Goal: Complete application form

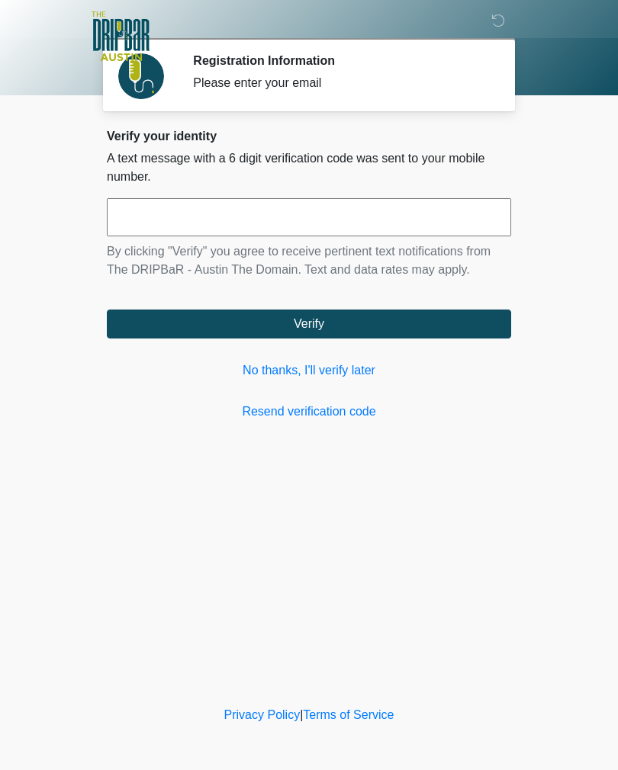
click at [213, 227] on input "text" at bounding box center [309, 217] width 404 height 38
type input "******"
click at [311, 323] on button "Verify" at bounding box center [309, 324] width 404 height 29
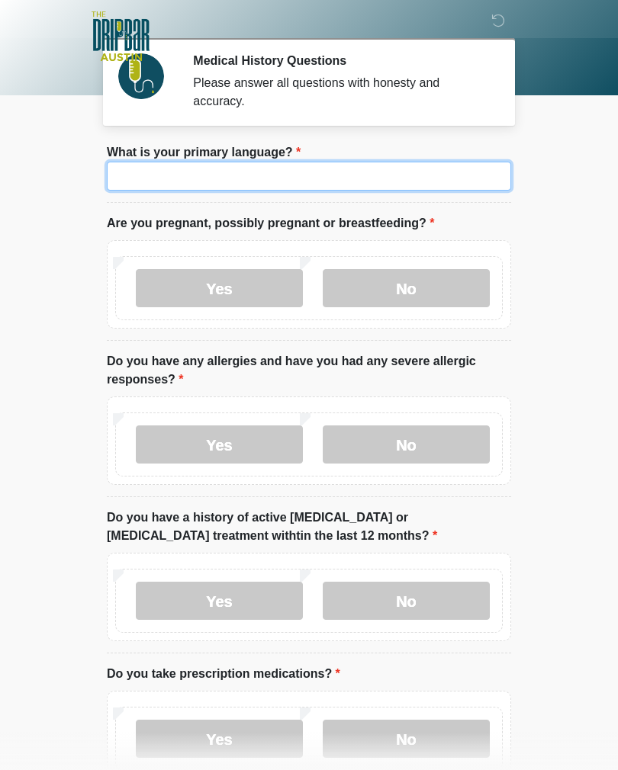
click at [342, 164] on input "What is your primary language?" at bounding box center [309, 176] width 404 height 29
type input "*******"
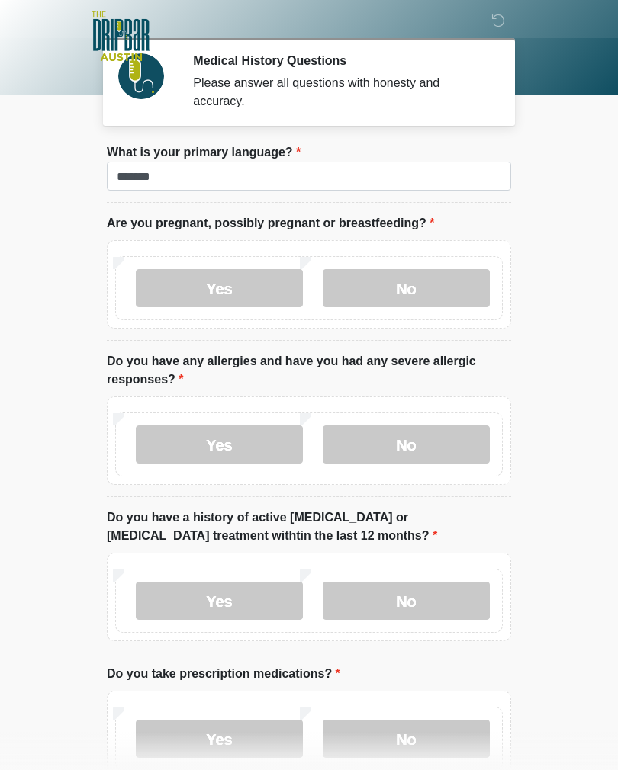
click at [407, 286] on label "No" at bounding box center [406, 288] width 167 height 38
click at [419, 439] on label "No" at bounding box center [406, 445] width 167 height 38
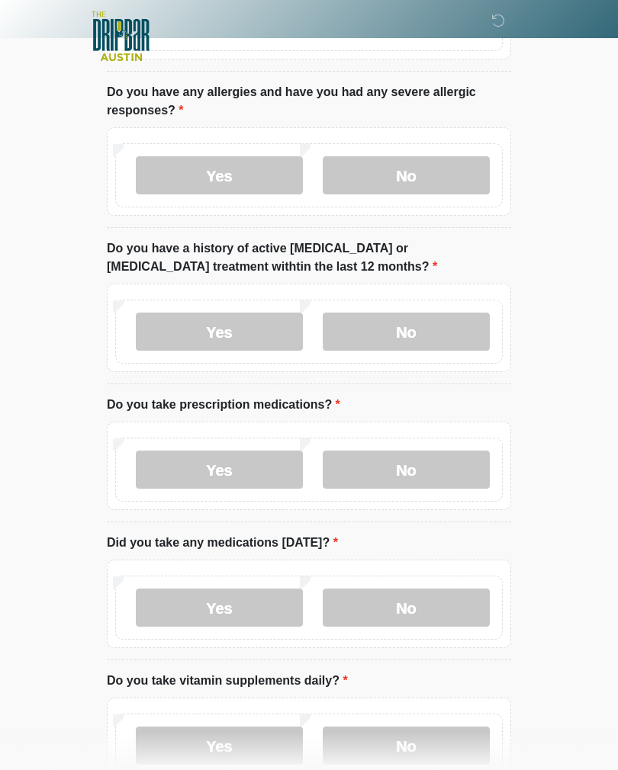
scroll to position [268, 0]
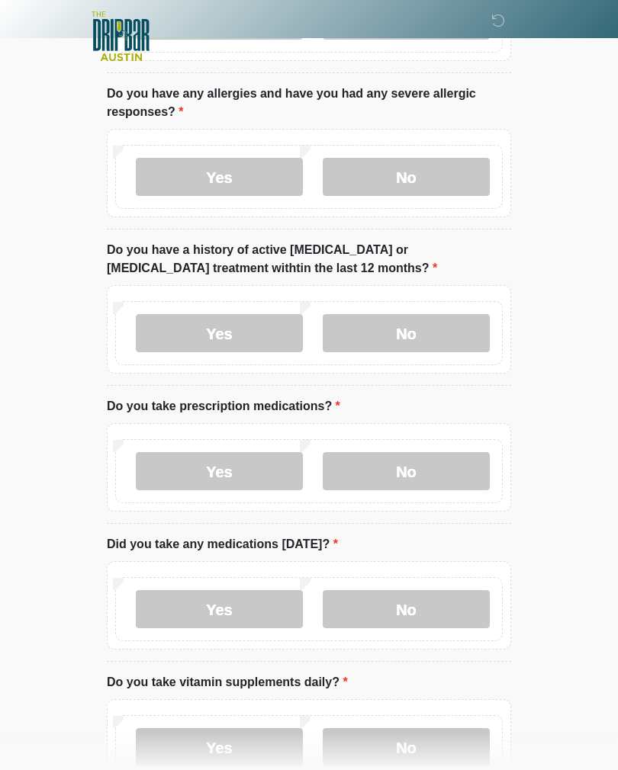
click at [427, 331] on label "No" at bounding box center [406, 333] width 167 height 38
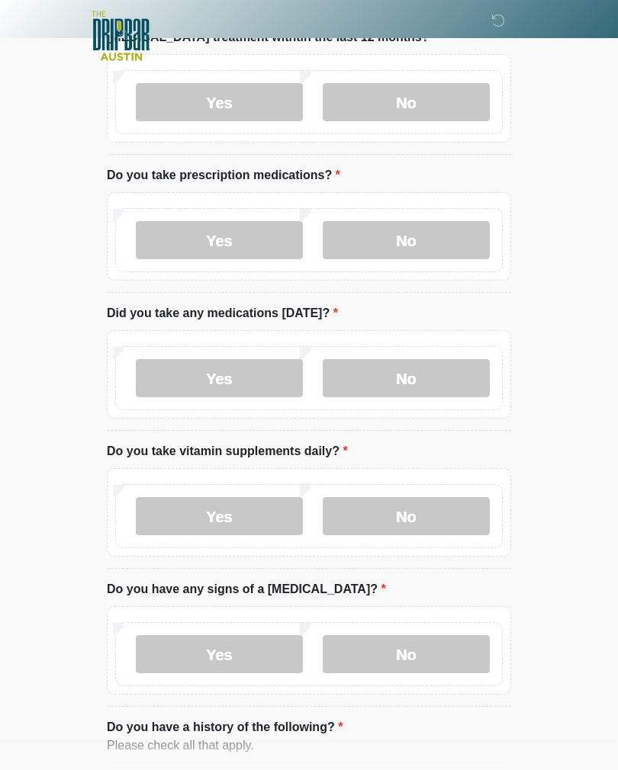
scroll to position [500, 0]
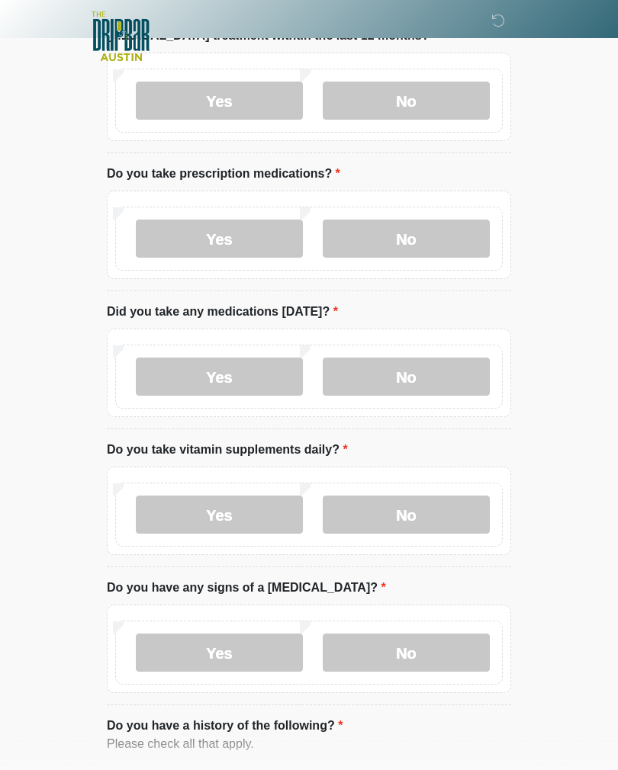
click at [411, 234] on label "No" at bounding box center [406, 239] width 167 height 38
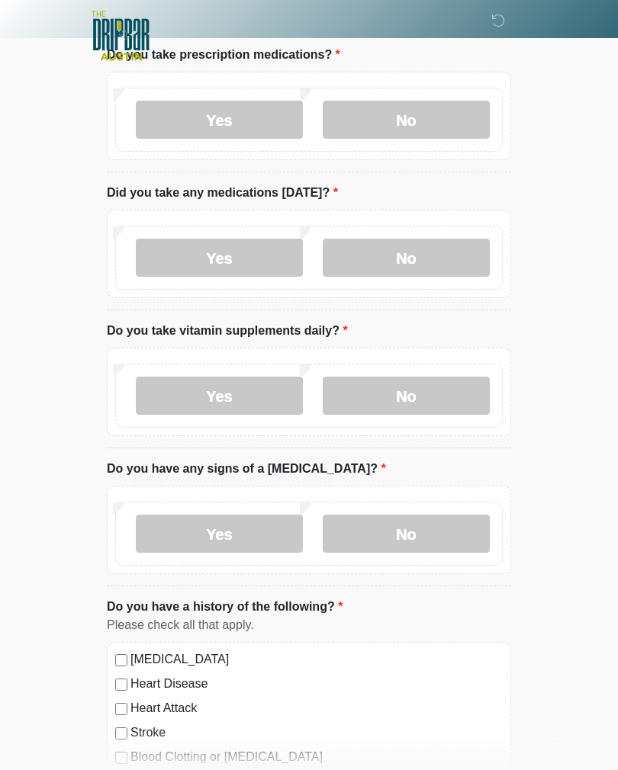
scroll to position [640, 0]
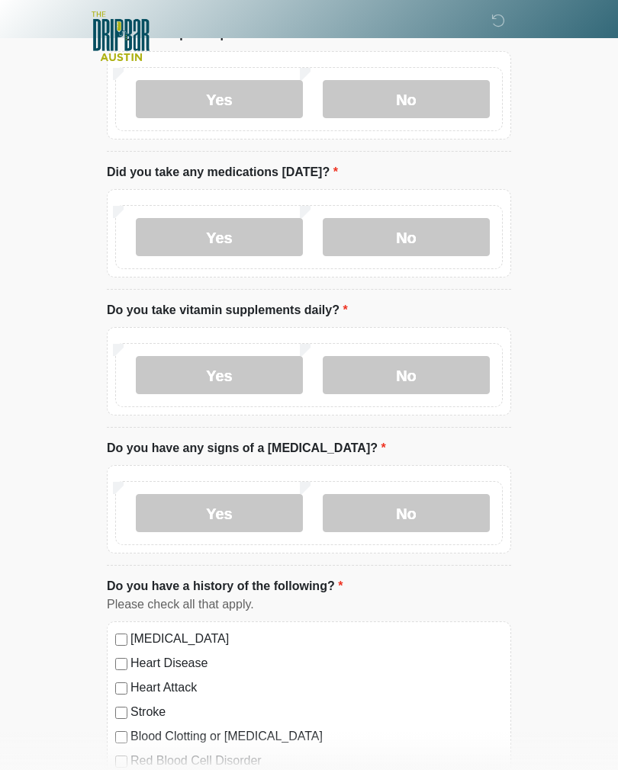
click at [416, 233] on label "No" at bounding box center [406, 237] width 167 height 38
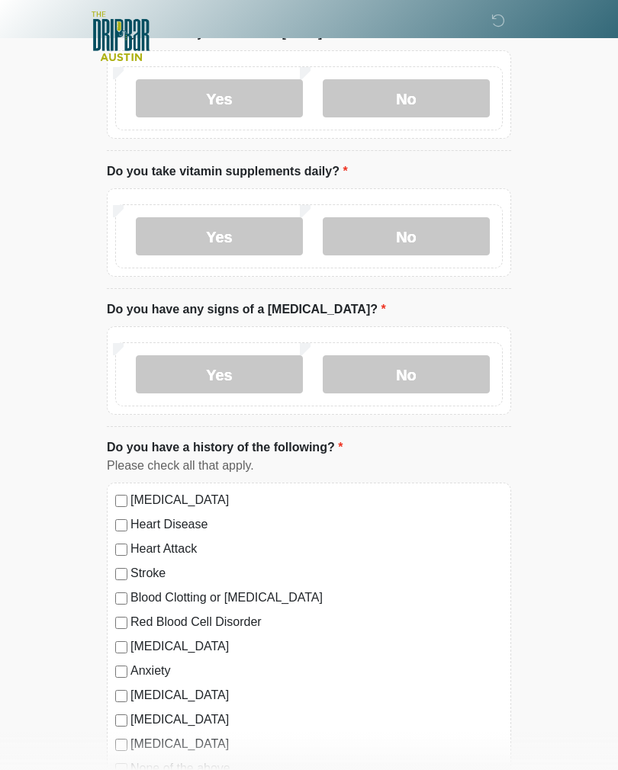
scroll to position [783, 0]
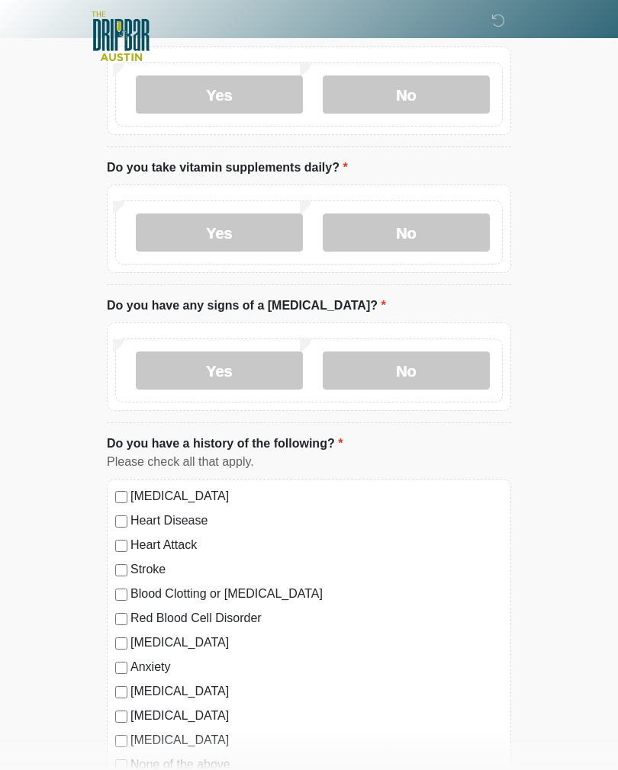
click at [414, 233] on label "No" at bounding box center [406, 233] width 167 height 38
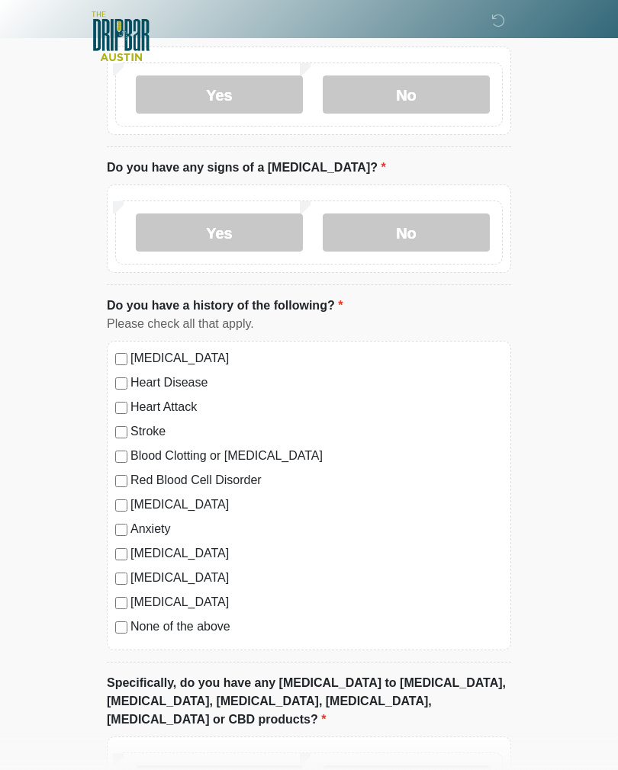
scroll to position [921, 0]
click at [407, 226] on label "No" at bounding box center [406, 232] width 167 height 38
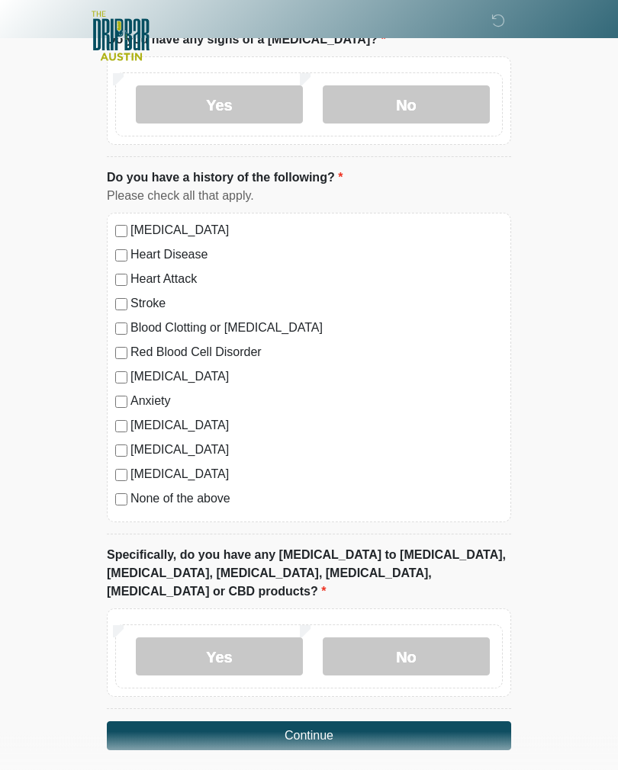
scroll to position [1066, 0]
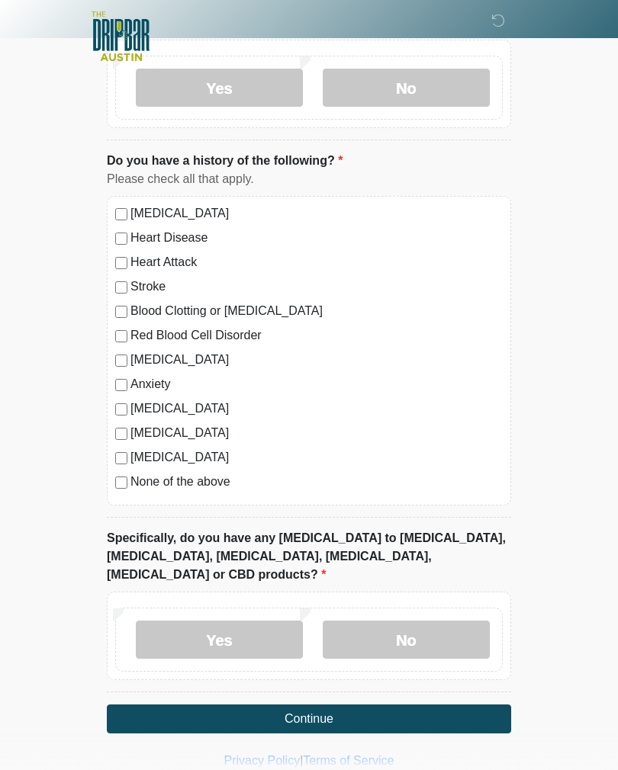
click at [415, 625] on label "No" at bounding box center [406, 640] width 167 height 38
click at [324, 705] on button "Continue" at bounding box center [309, 719] width 404 height 29
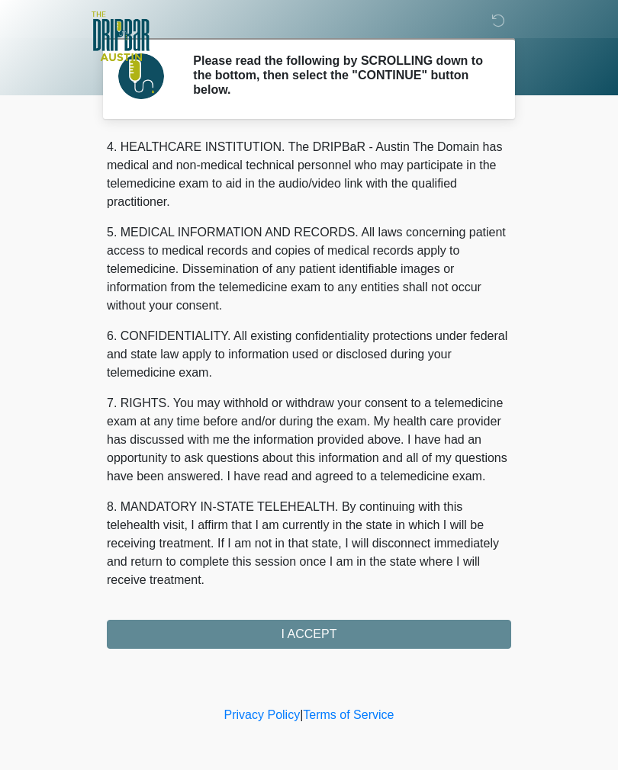
scroll to position [438, 0]
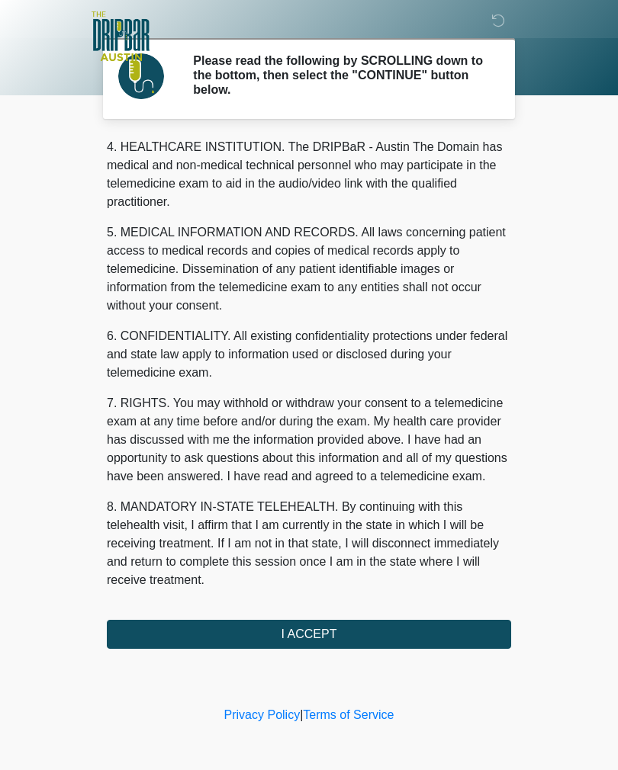
click at [327, 625] on button "I ACCEPT" at bounding box center [309, 634] width 404 height 29
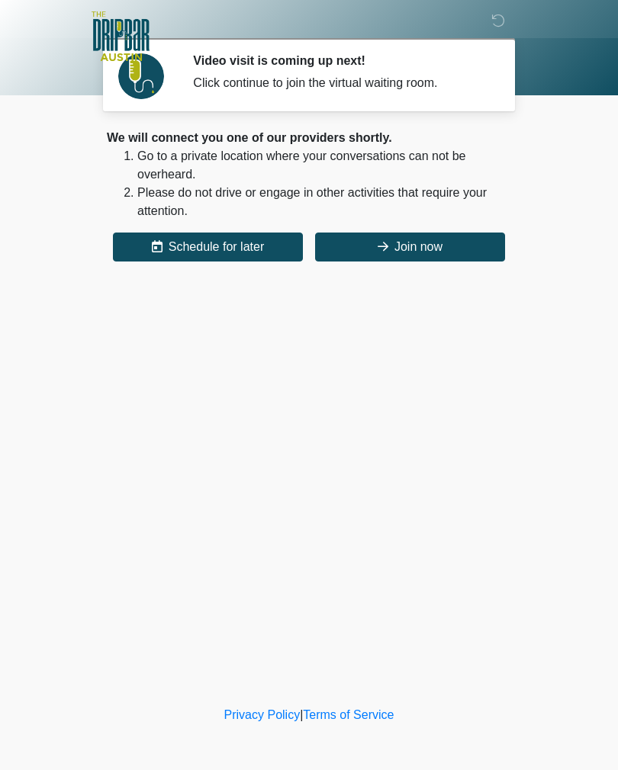
click at [411, 254] on button "Join now" at bounding box center [410, 247] width 190 height 29
